Goal: Task Accomplishment & Management: Use online tool/utility

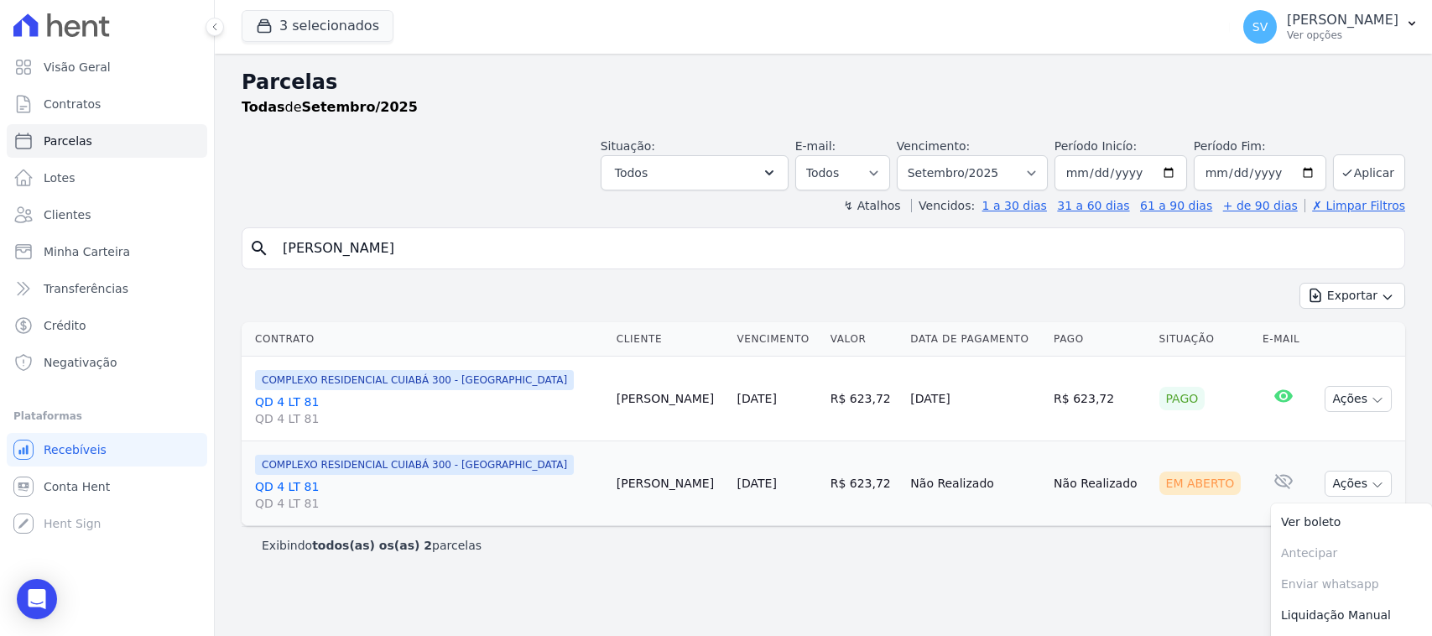
select select
drag, startPoint x: 1344, startPoint y: 22, endPoint x: 1346, endPoint y: 65, distance: 42.8
click at [1344, 25] on p "[PERSON_NAME]" at bounding box center [1343, 20] width 112 height 17
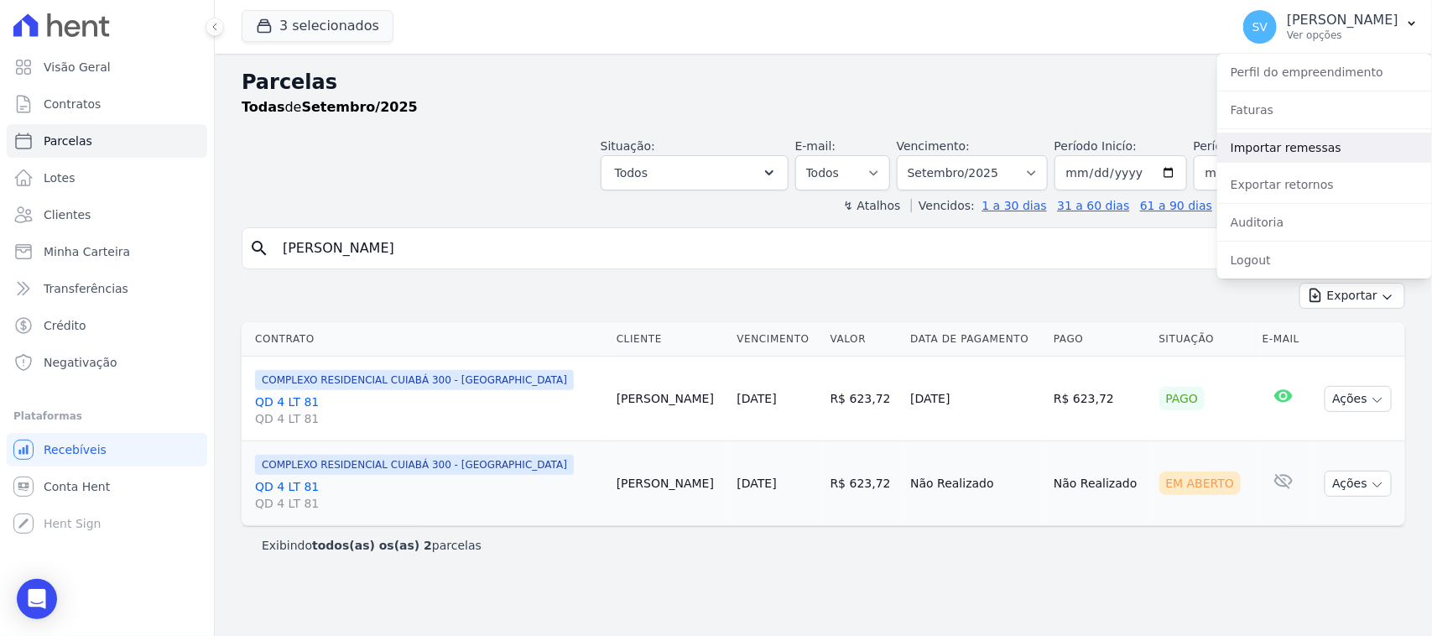
click at [1315, 144] on link "Importar remessas" at bounding box center [1324, 148] width 215 height 30
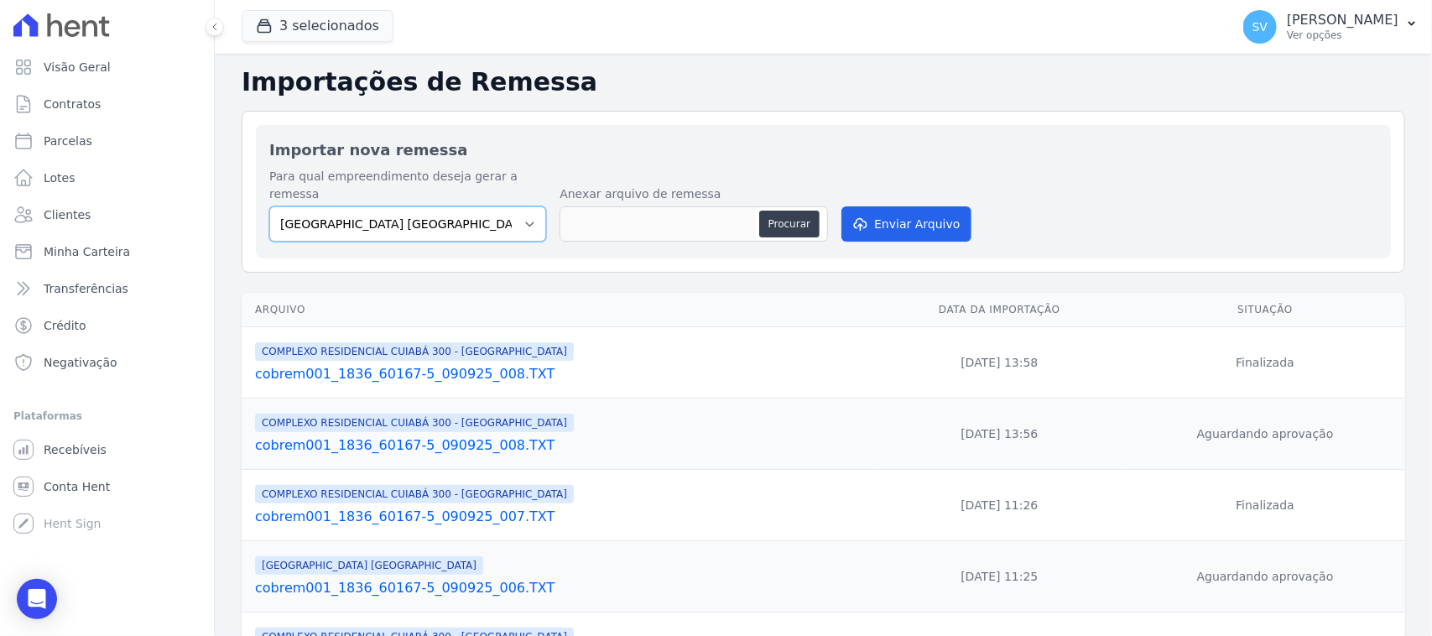
click at [514, 206] on select "[GEOGRAPHIC_DATA] COMPLEXO RESIDENCIAL [GEOGRAPHIC_DATA] 300 - [GEOGRAPHIC_DATA…" at bounding box center [407, 223] width 277 height 35
select select "a999329b-d322-46c5-b2df-9163b092fb9b"
click at [269, 206] on select "[GEOGRAPHIC_DATA] COMPLEXO RESIDENCIAL [GEOGRAPHIC_DATA] 300 - [GEOGRAPHIC_DATA…" at bounding box center [407, 223] width 277 height 35
click at [788, 211] on button "Procurar" at bounding box center [789, 224] width 60 height 27
type input "cobrem001_1836_60167-5_090925_009.TXT"
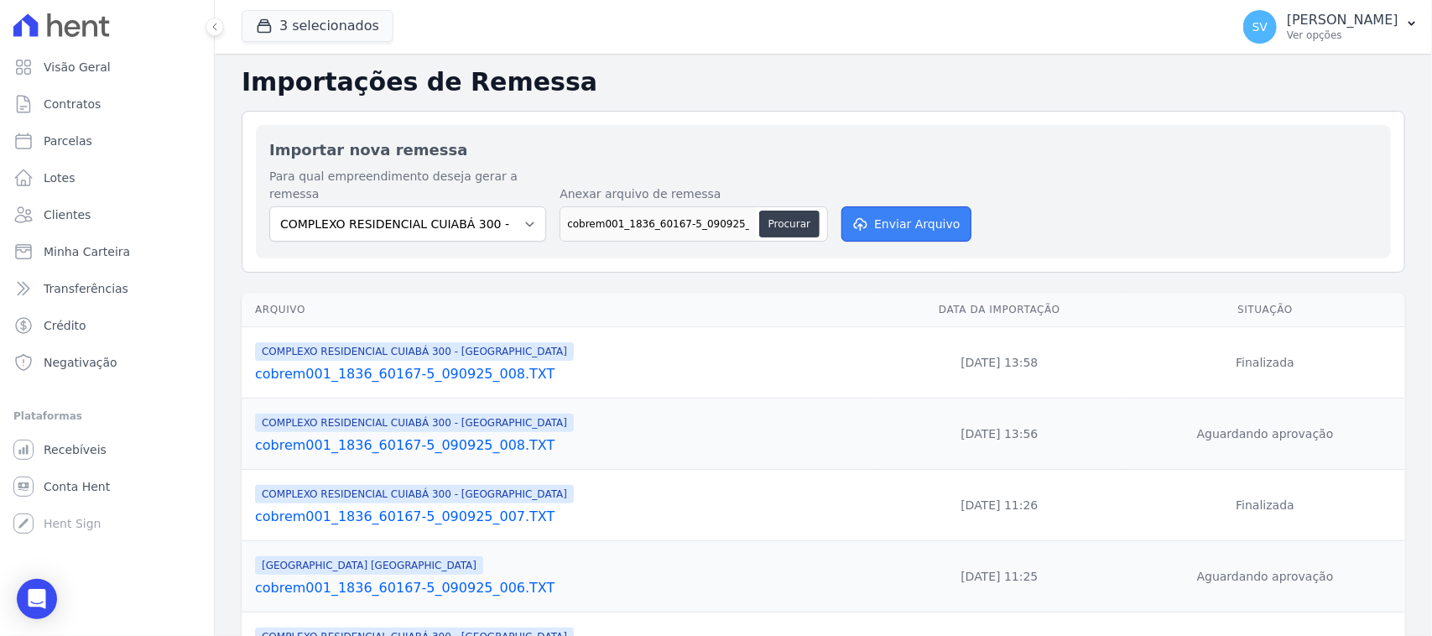
click at [917, 212] on button "Enviar Arquivo" at bounding box center [905, 223] width 129 height 35
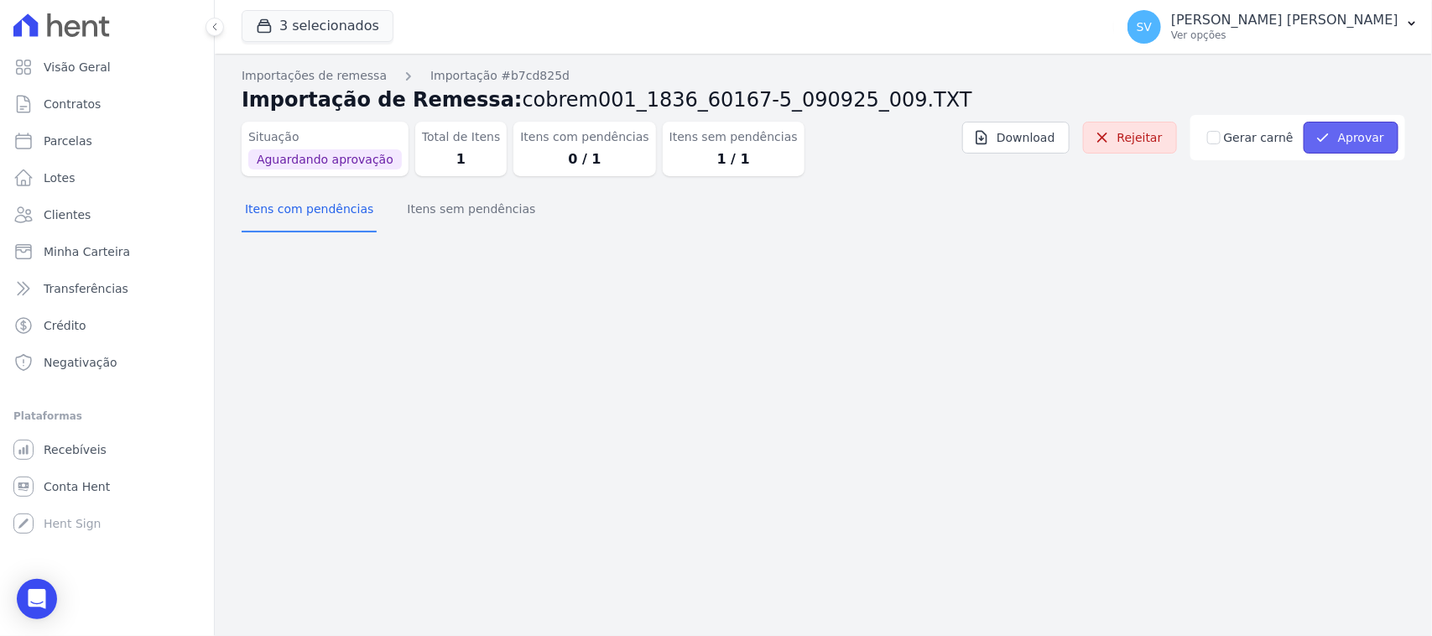
click at [1348, 140] on button "Aprovar" at bounding box center [1350, 138] width 95 height 32
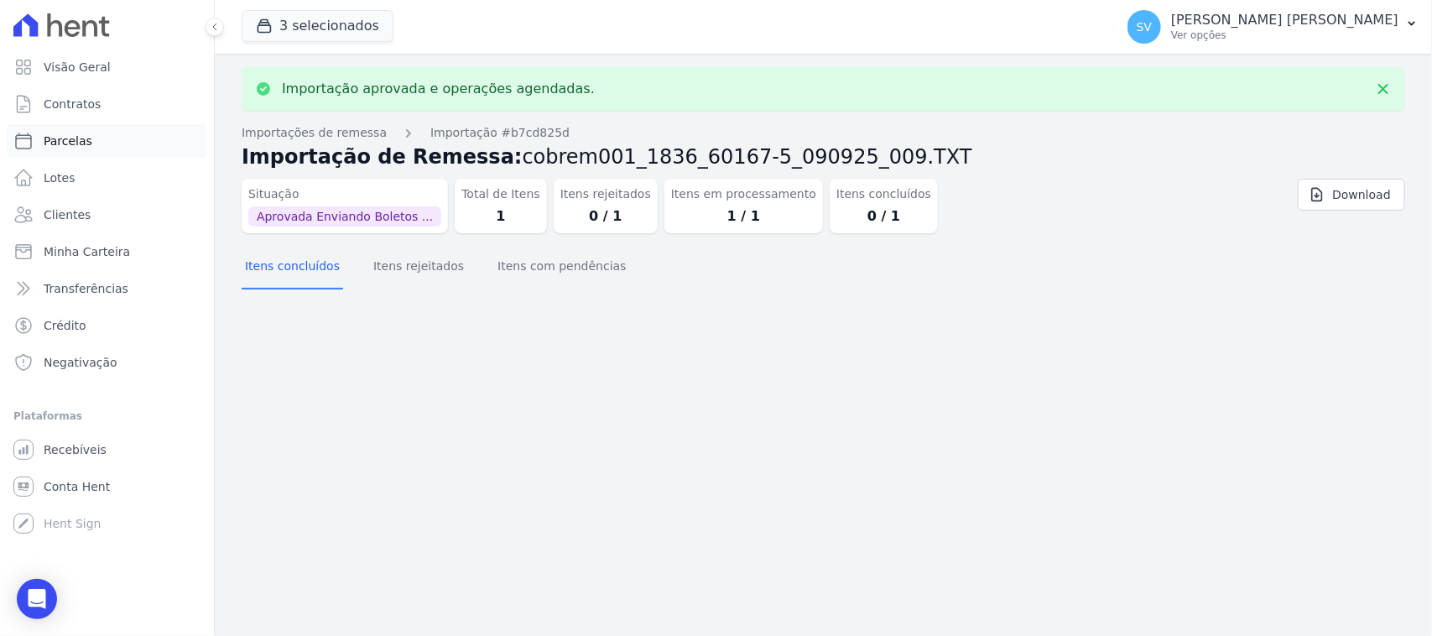
click at [156, 132] on link "Parcelas" at bounding box center [107, 141] width 200 height 34
select select
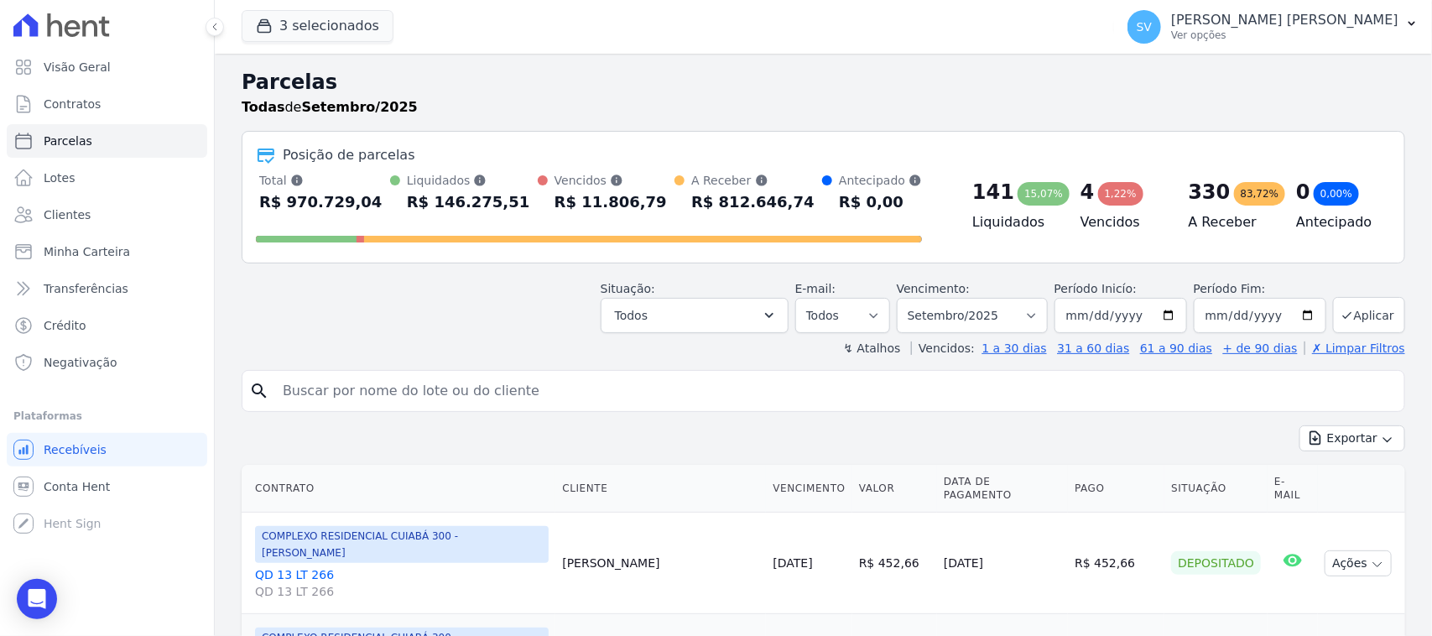
click at [484, 387] on input "search" at bounding box center [835, 391] width 1125 height 34
paste input "Danrlei Silva Cruz"
type input "[PERSON_NAME]"
select select
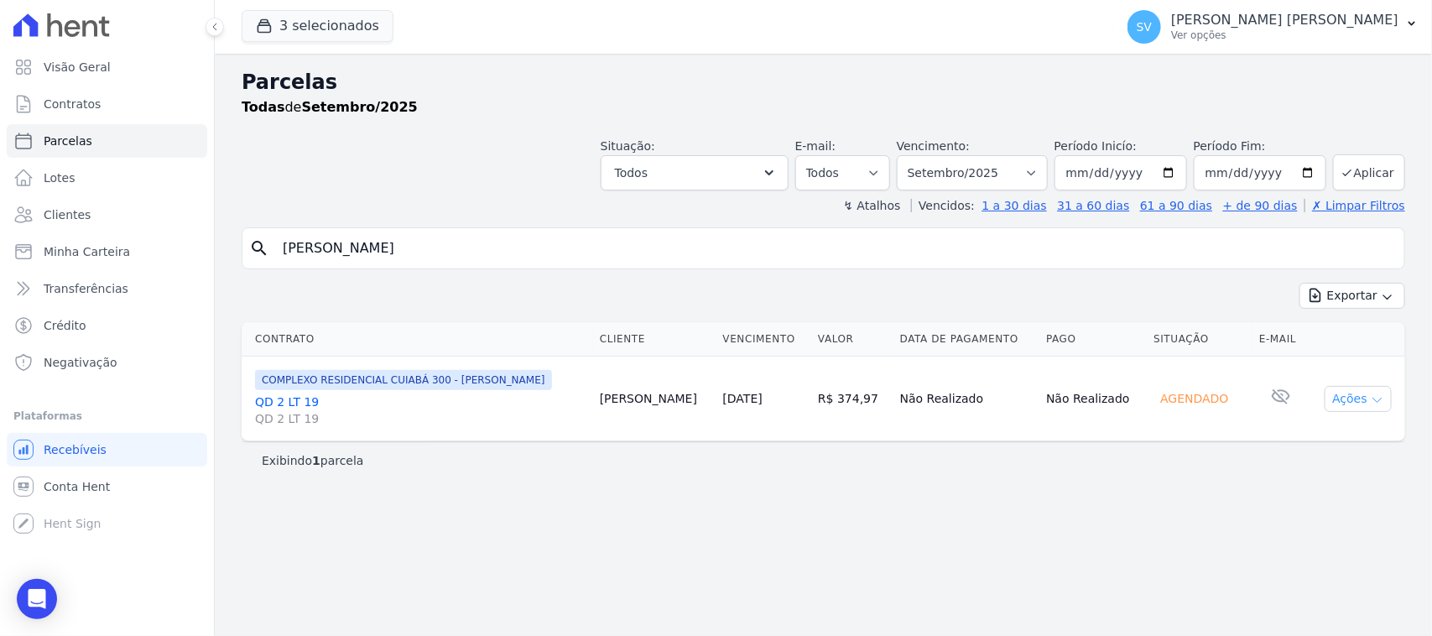
click at [1330, 403] on button "Ações" at bounding box center [1357, 399] width 67 height 26
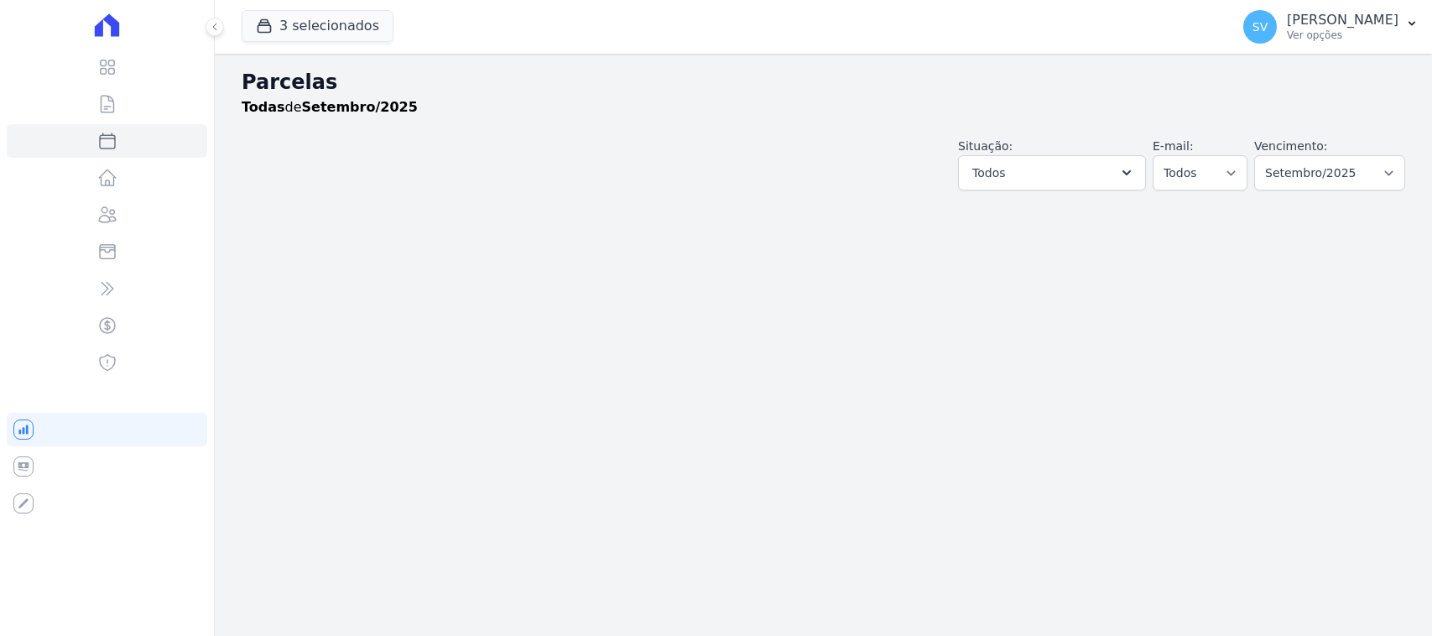
select select
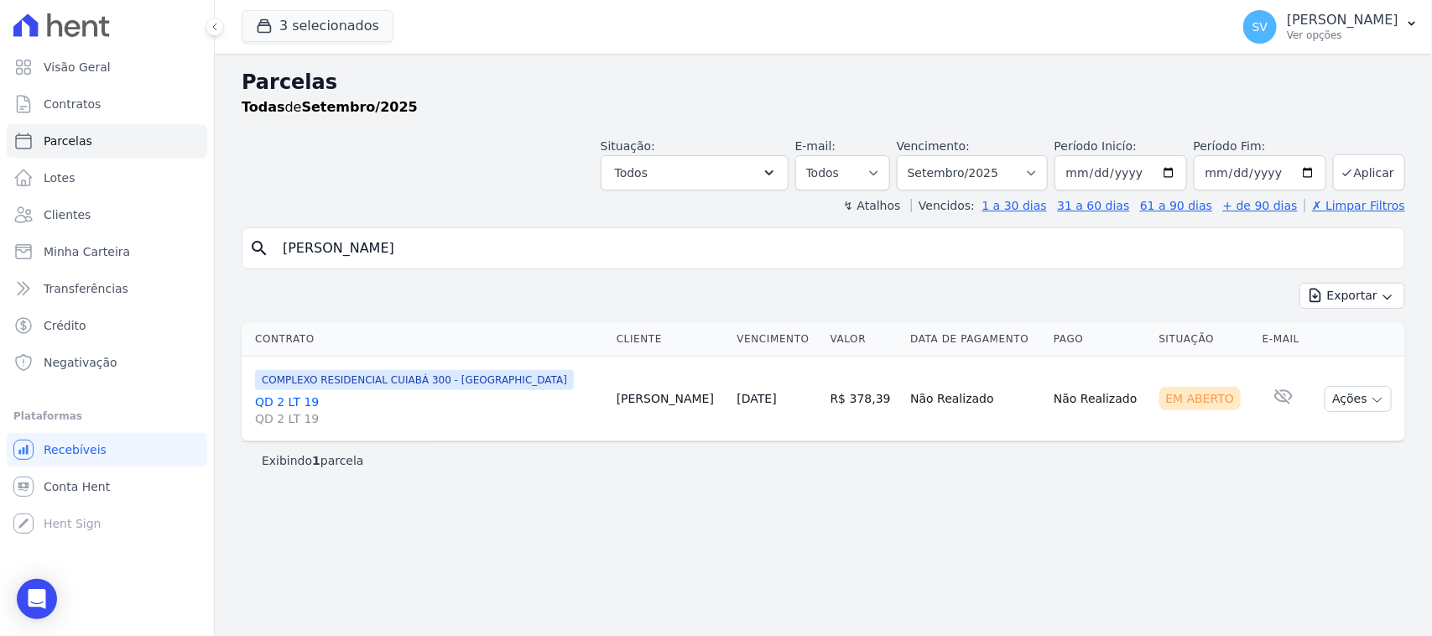
click at [1374, 384] on td "Ações Ver boleto [GEOGRAPHIC_DATA] Antecipação não disponível Enviar whatsapp É…" at bounding box center [1358, 398] width 94 height 85
click at [1364, 408] on button "Ações" at bounding box center [1357, 399] width 67 height 26
click at [1349, 432] on link "Ver boleto" at bounding box center [1351, 437] width 161 height 31
